Goal: Task Accomplishment & Management: Complete application form

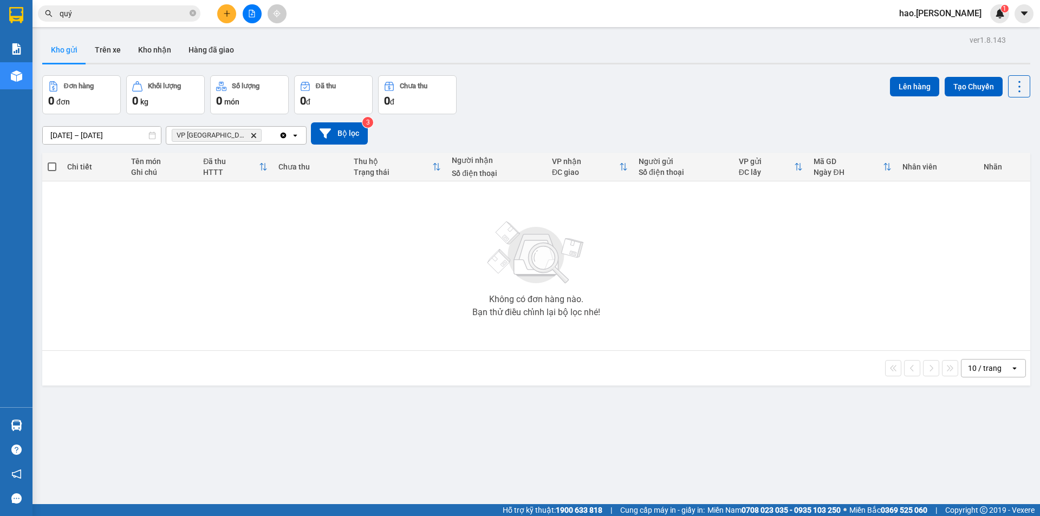
click at [228, 12] on icon "plus" at bounding box center [227, 14] width 8 height 8
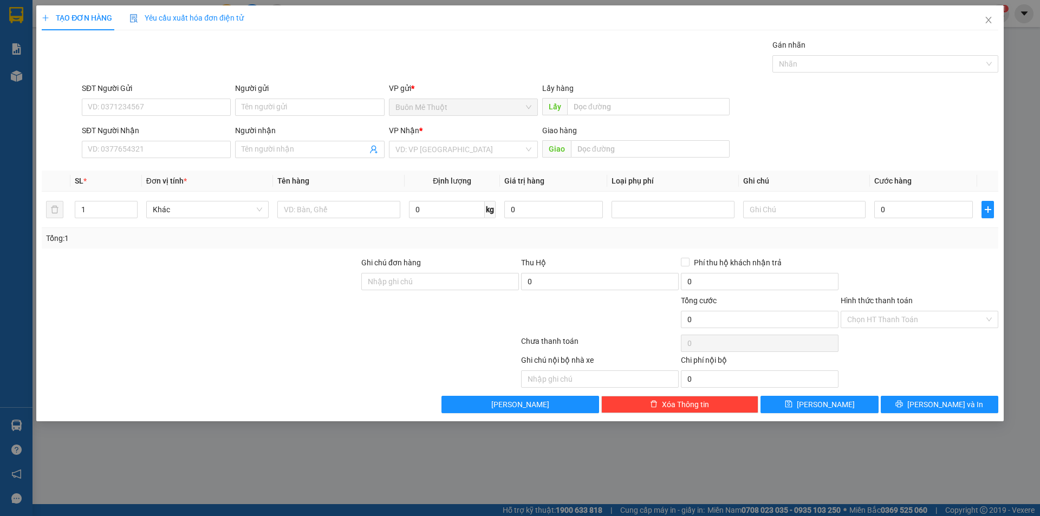
click at [197, 138] on div "SĐT Người Nhận" at bounding box center [156, 133] width 149 height 16
click at [196, 145] on input "SĐT Người Nhận" at bounding box center [156, 149] width 149 height 17
click at [136, 172] on div "0908584254 - [PERSON_NAME]" at bounding box center [156, 171] width 136 height 12
type input "0908584254"
type input "thảo"
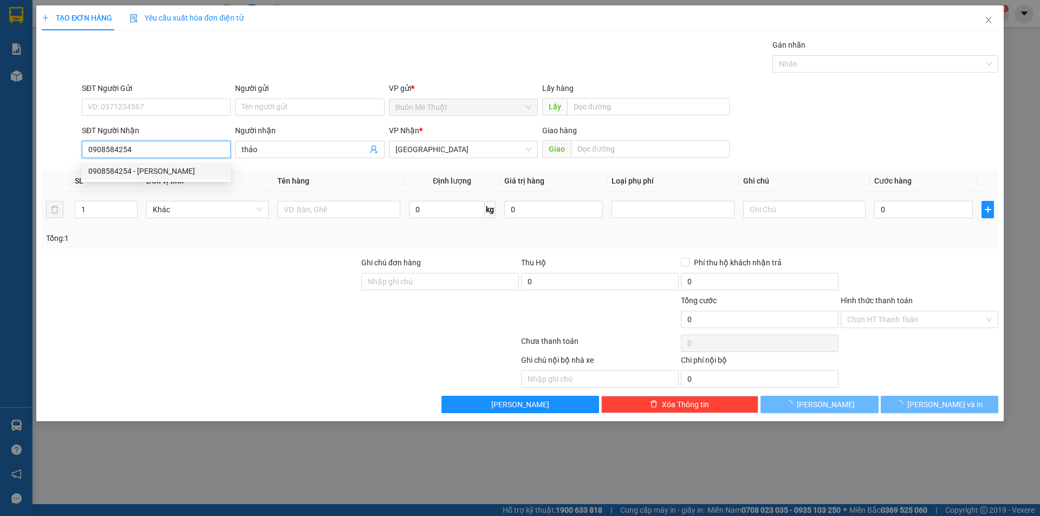
type input "30.000"
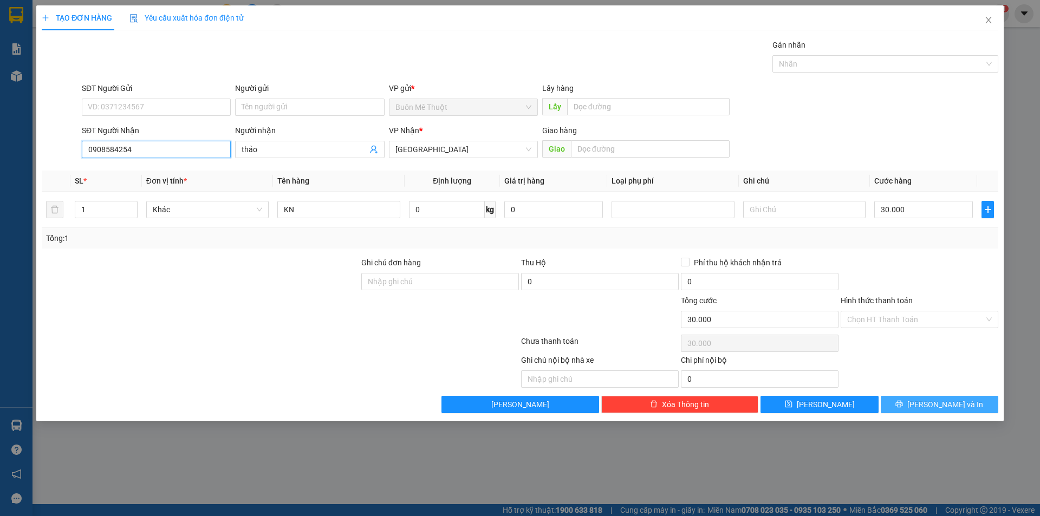
type input "0908584254"
click at [906, 408] on button "[PERSON_NAME] và In" at bounding box center [938, 404] width 117 height 17
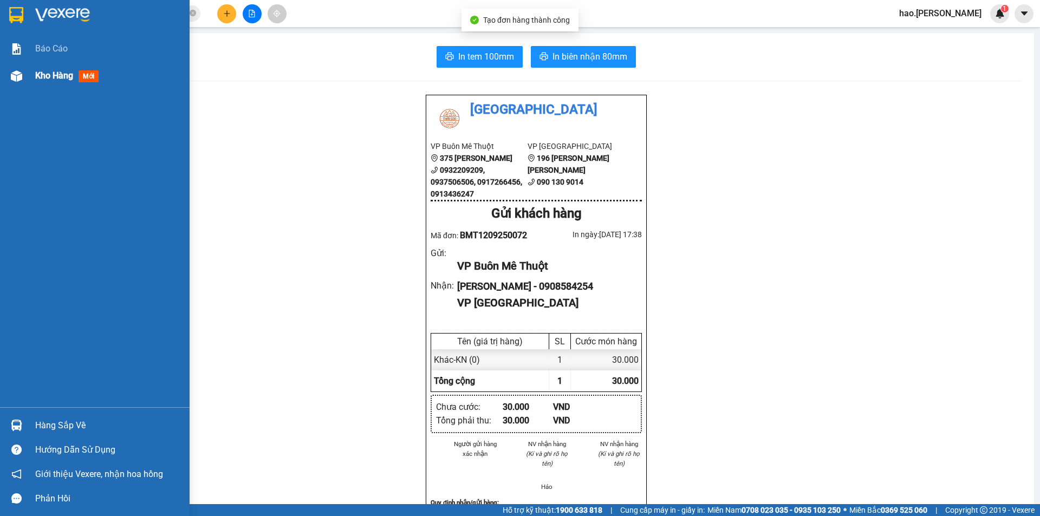
click at [38, 73] on span "Kho hàng" at bounding box center [54, 75] width 38 height 10
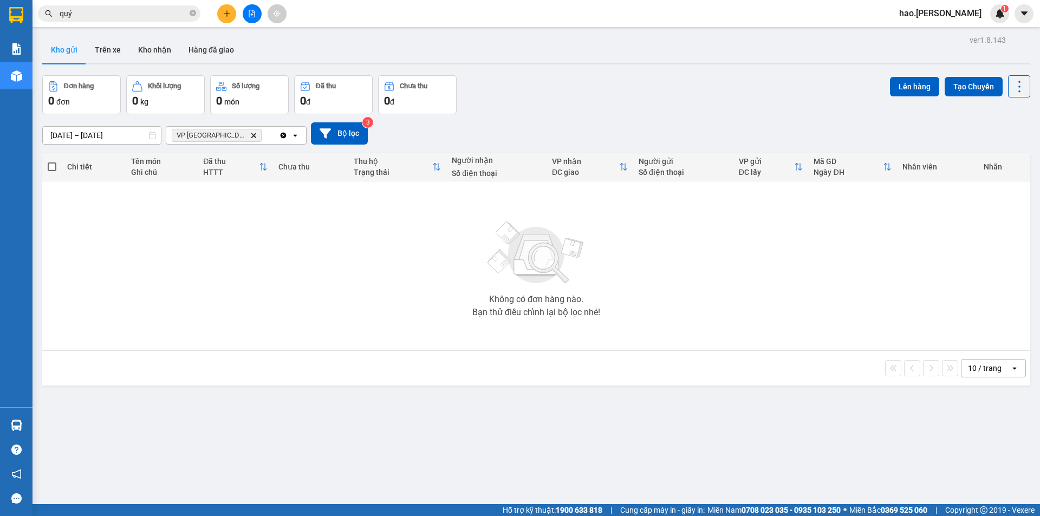
click at [250, 136] on icon "Delete" at bounding box center [253, 135] width 6 height 6
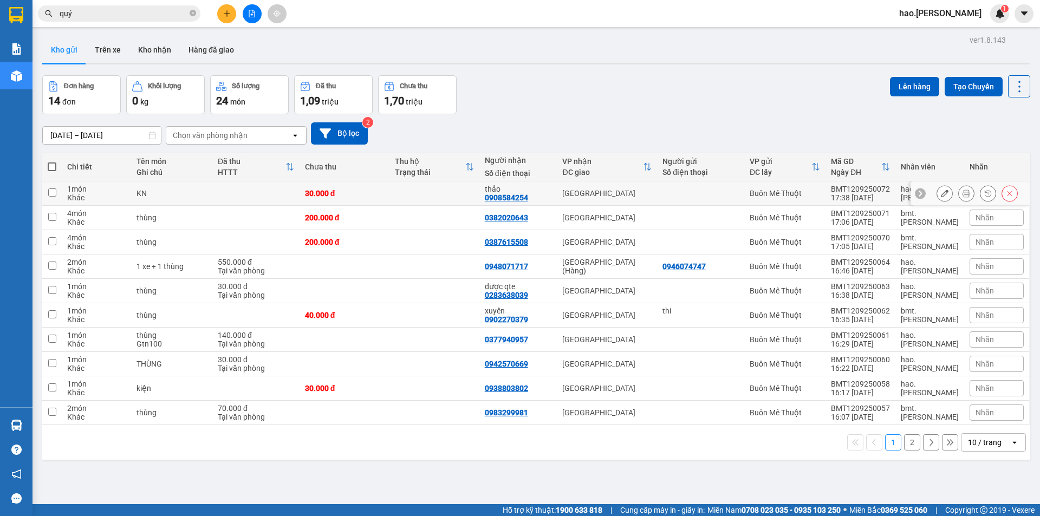
click at [941, 194] on icon at bounding box center [945, 194] width 8 height 8
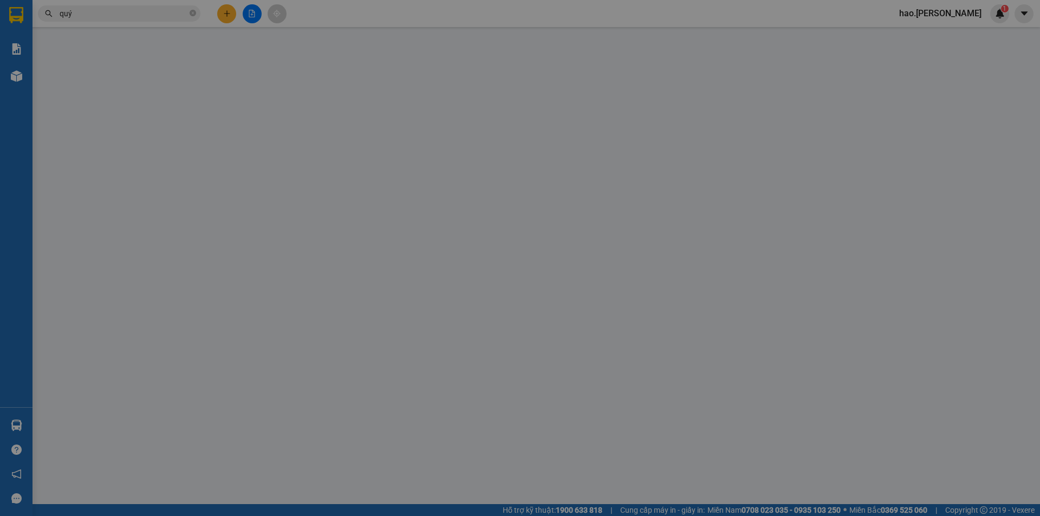
type input "0908584254"
type input "thảo"
type input "30.000"
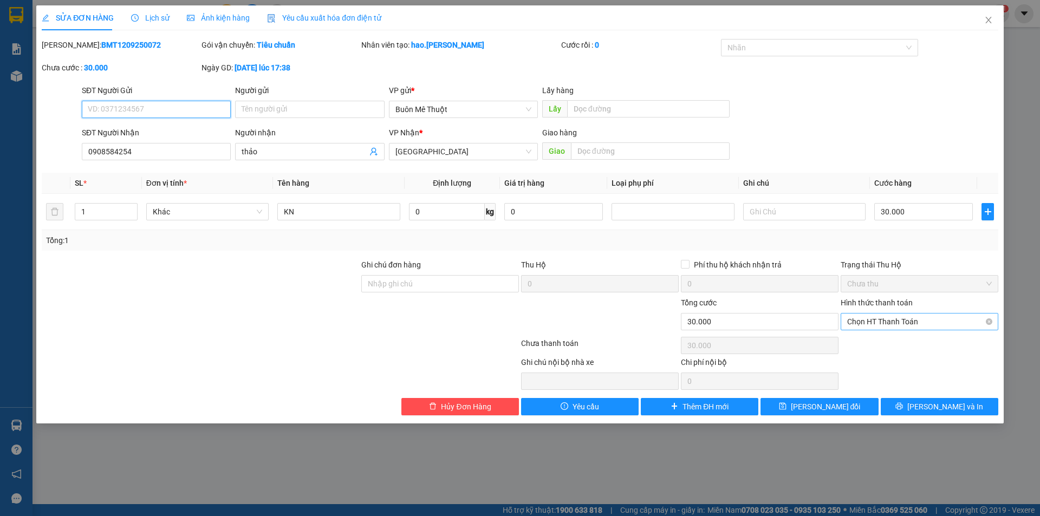
click at [909, 321] on span "Chọn HT Thanh Toán" at bounding box center [919, 322] width 145 height 16
click at [913, 345] on div "Tại văn phòng" at bounding box center [919, 343] width 145 height 12
type input "0"
click at [917, 410] on button "[PERSON_NAME] và In" at bounding box center [938, 406] width 117 height 17
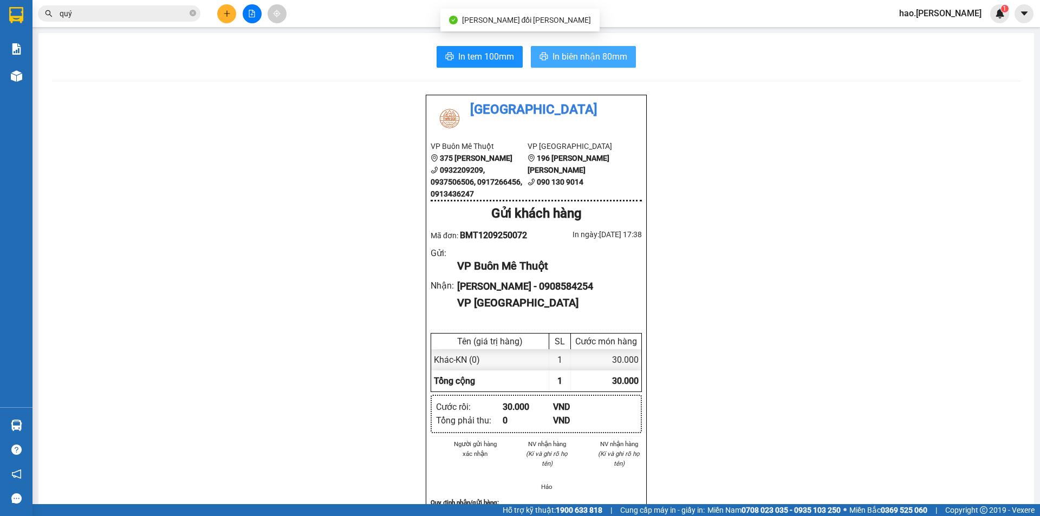
click at [554, 58] on span "In biên nhận 80mm" at bounding box center [589, 57] width 75 height 14
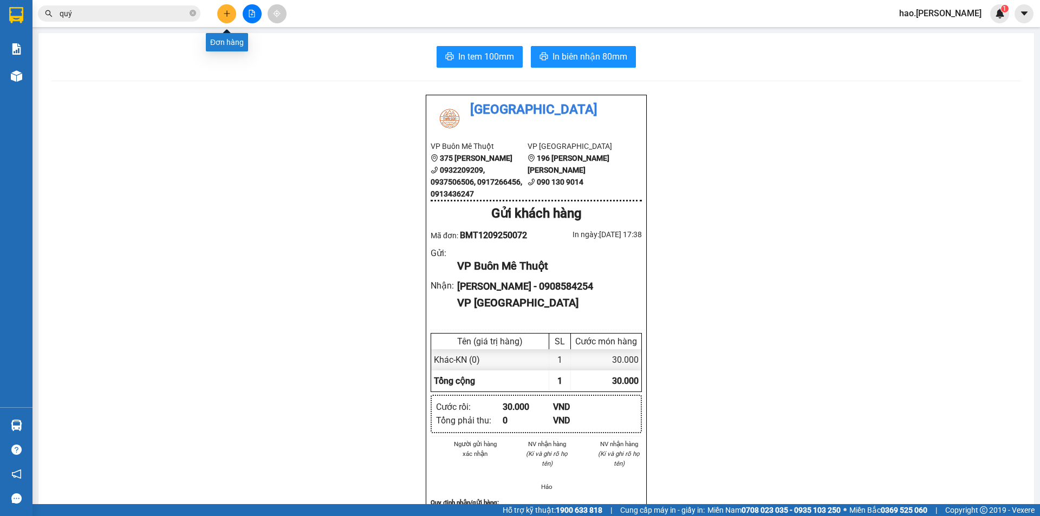
click at [230, 16] on icon "plus" at bounding box center [227, 14] width 8 height 8
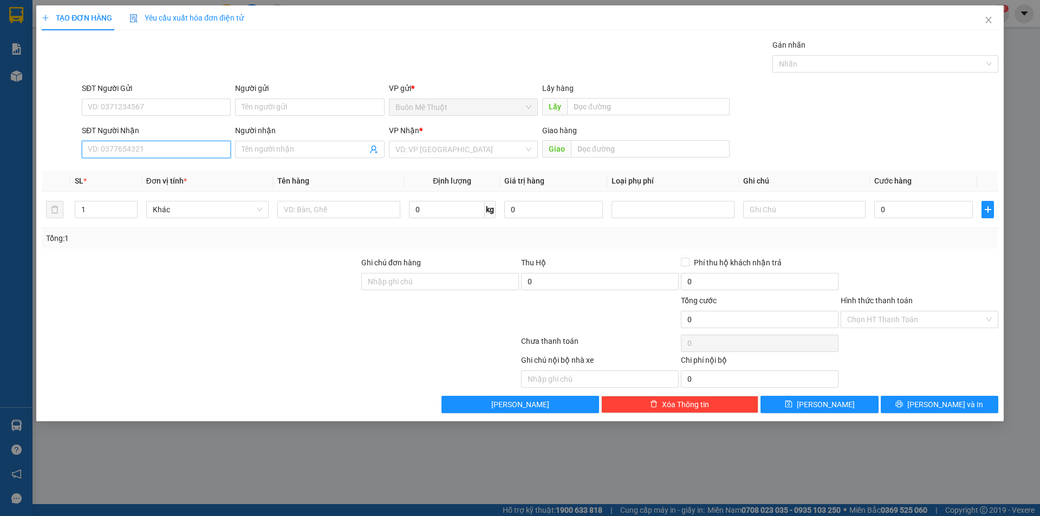
click at [193, 157] on input "SĐT Người Nhận" at bounding box center [156, 149] width 149 height 17
click at [143, 175] on div "0915204849" at bounding box center [156, 171] width 136 height 12
type input "0915204849"
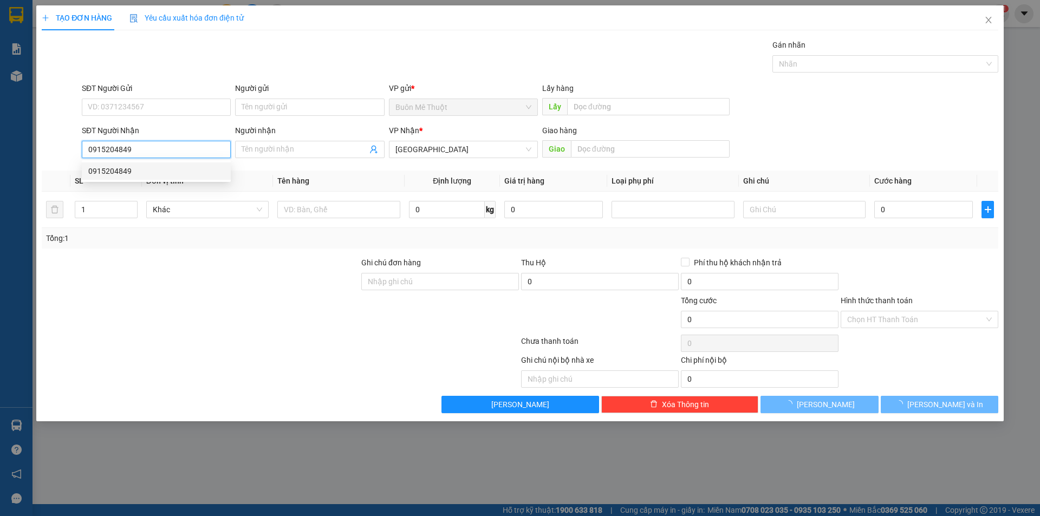
type input "50.000"
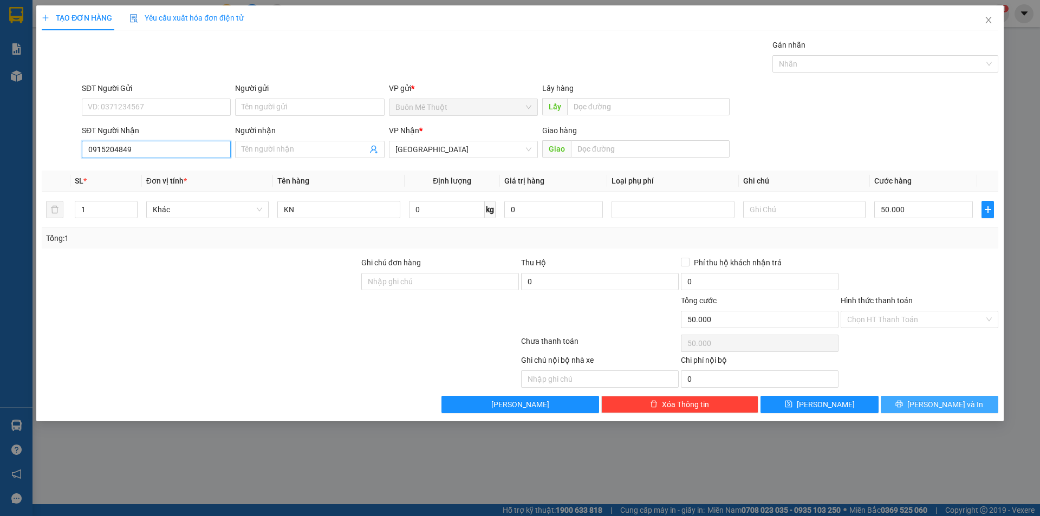
type input "0915204849"
click at [929, 399] on button "[PERSON_NAME] và In" at bounding box center [938, 404] width 117 height 17
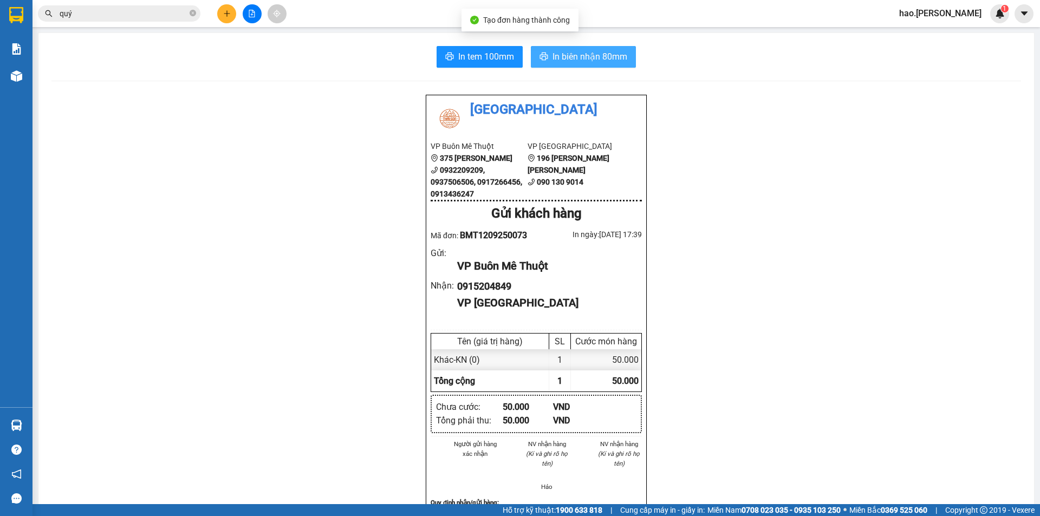
click at [567, 56] on span "In biên nhận 80mm" at bounding box center [589, 57] width 75 height 14
